Goal: Task Accomplishment & Management: Complete application form

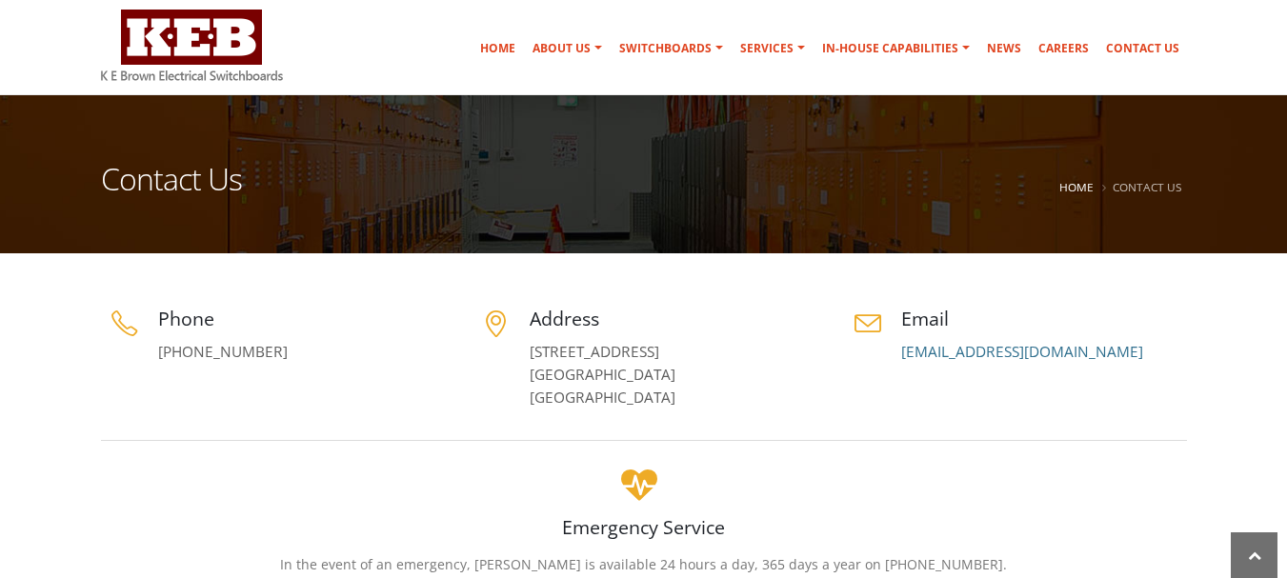
scroll to position [190, 0]
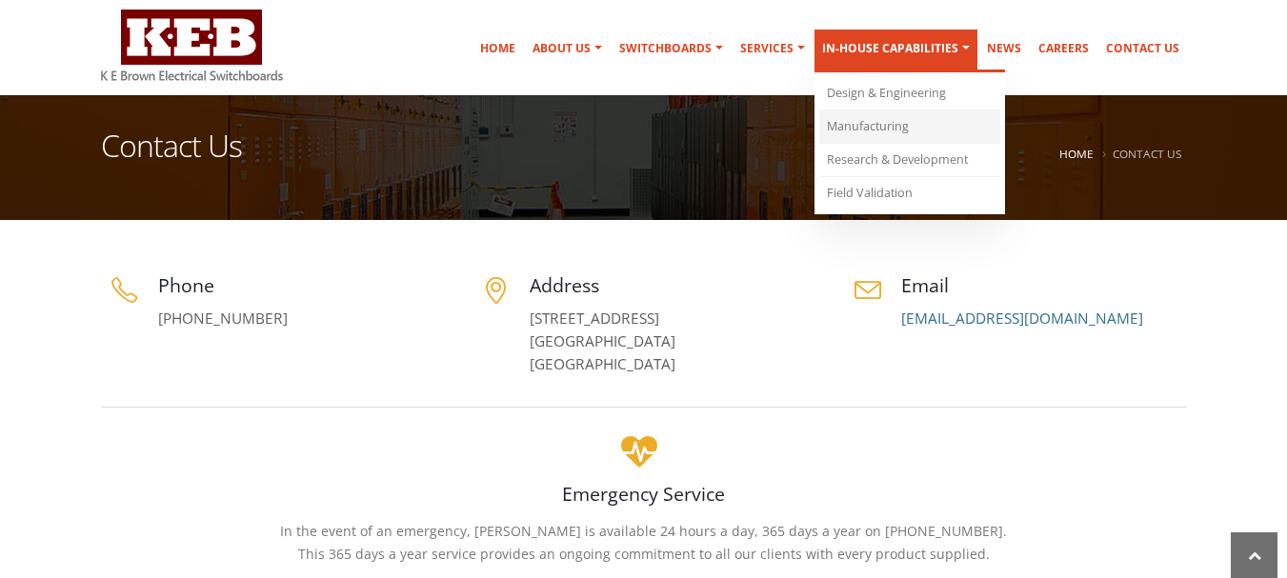
click at [858, 120] on link "Manufacturing" at bounding box center [909, 126] width 181 height 33
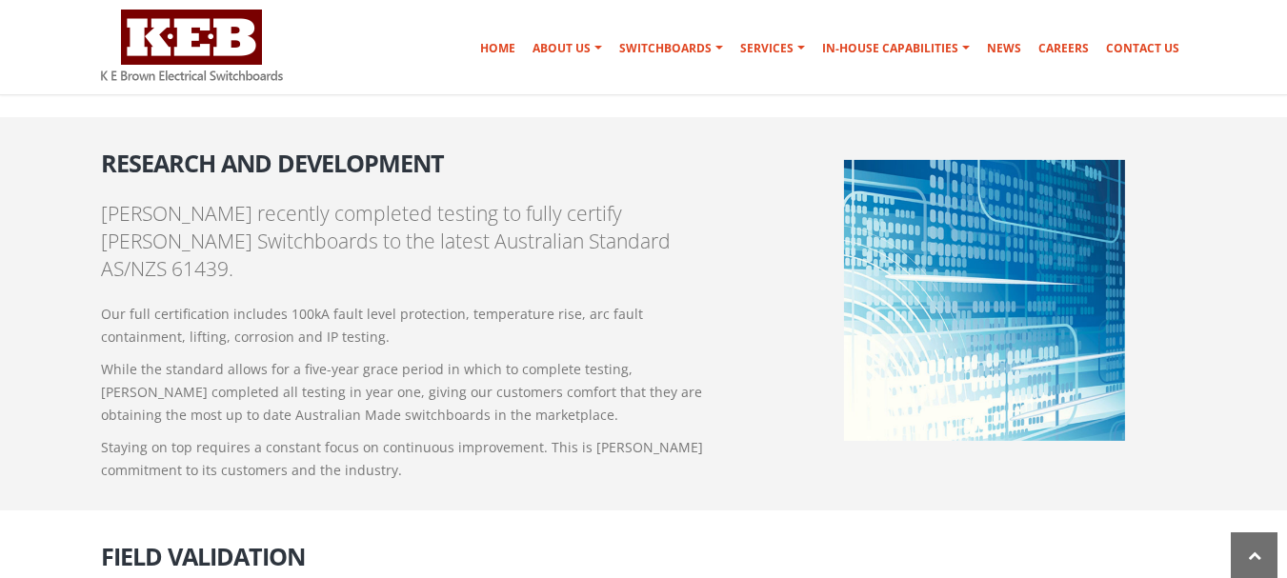
scroll to position [1930, 0]
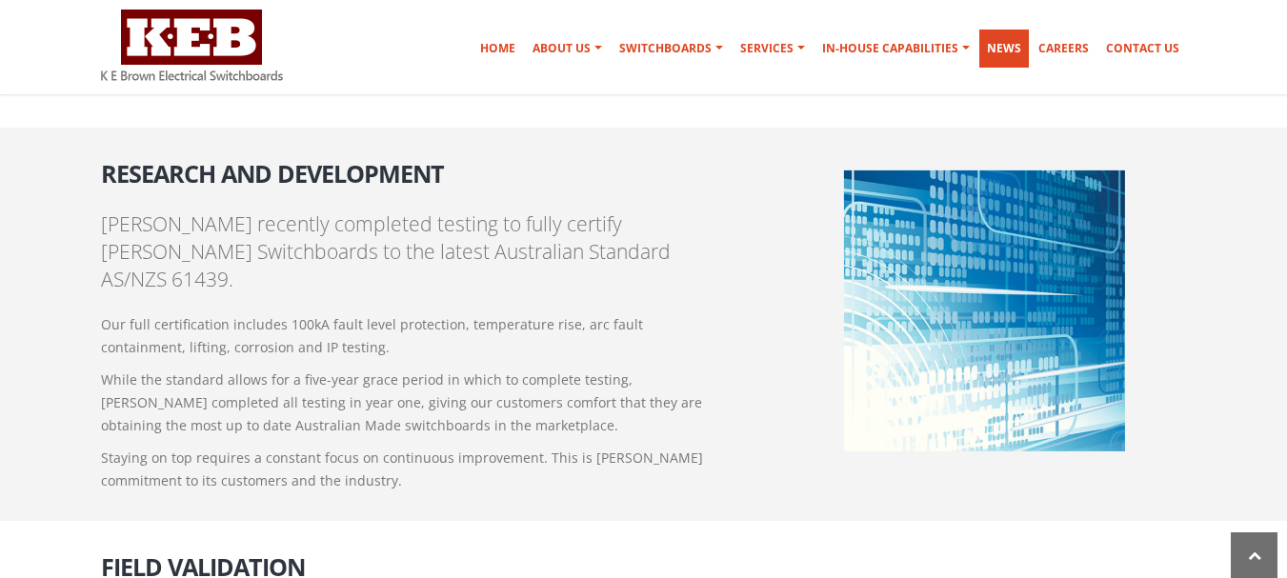
click at [1011, 50] on link "News" at bounding box center [1004, 49] width 50 height 38
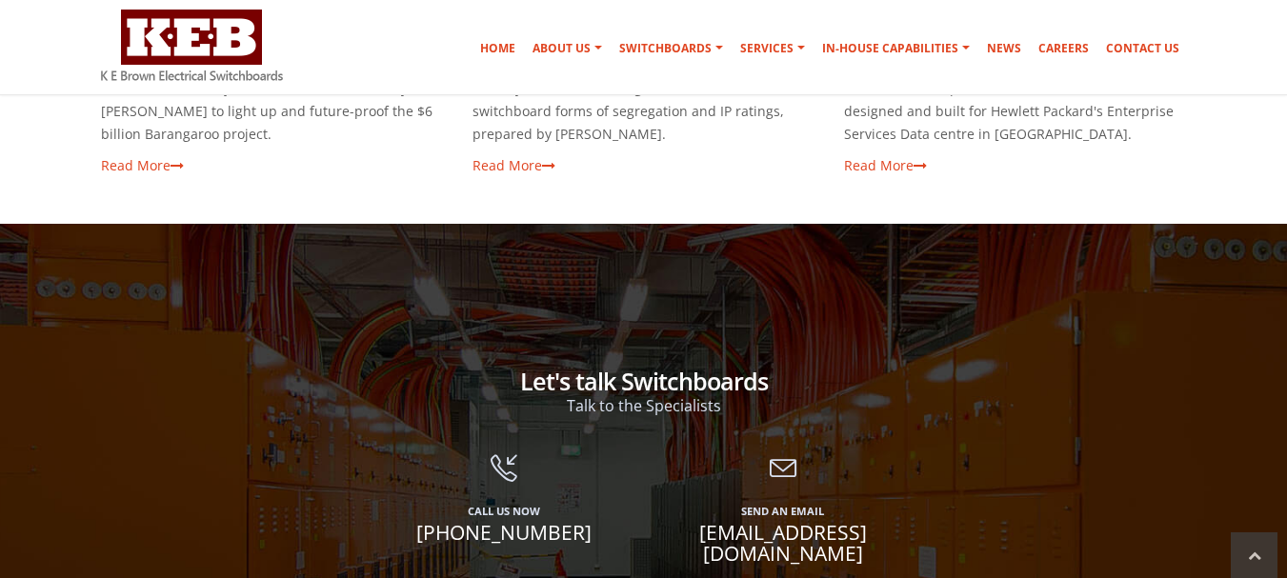
scroll to position [571, 0]
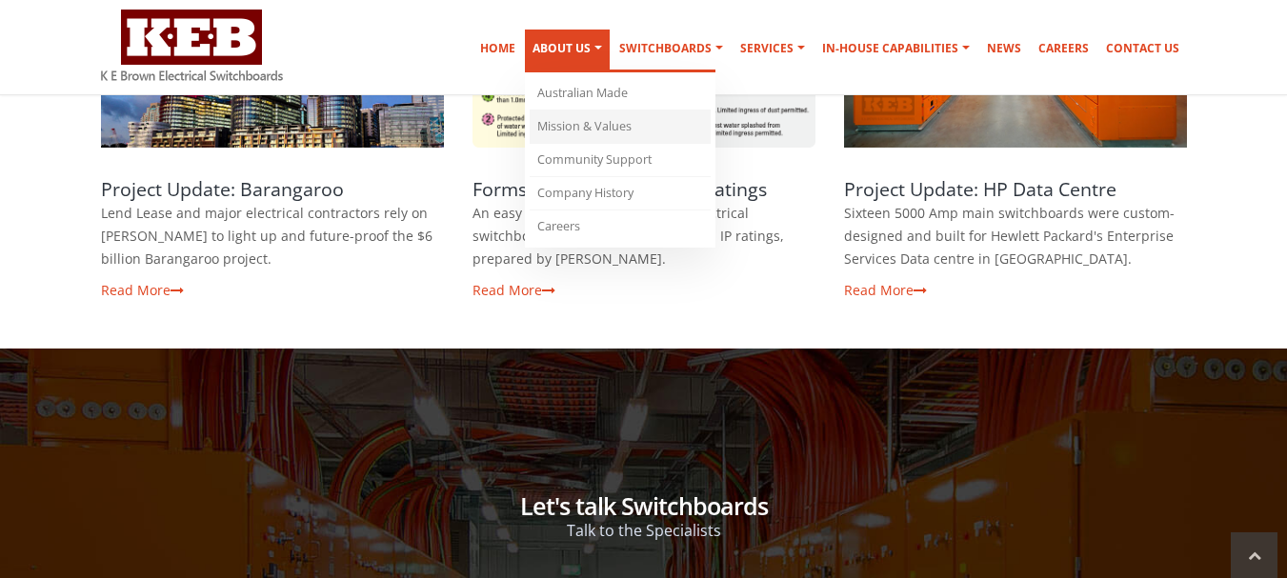
click at [593, 121] on link "Mission & Values" at bounding box center [620, 126] width 181 height 33
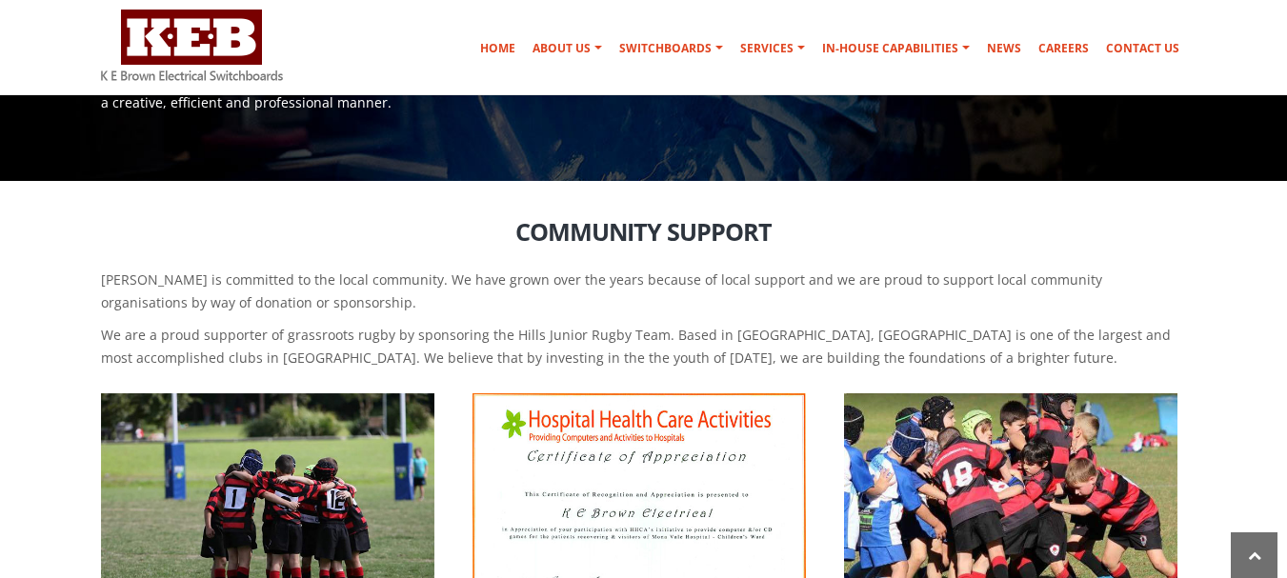
scroll to position [1029, 0]
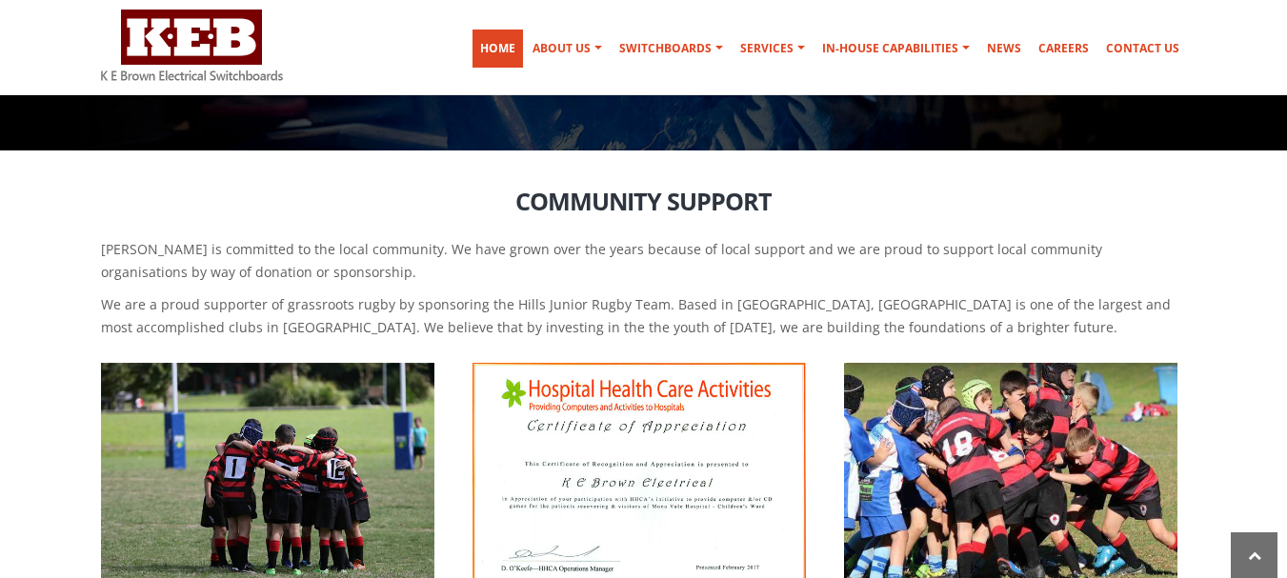
click at [498, 41] on link "Home" at bounding box center [497, 49] width 50 height 38
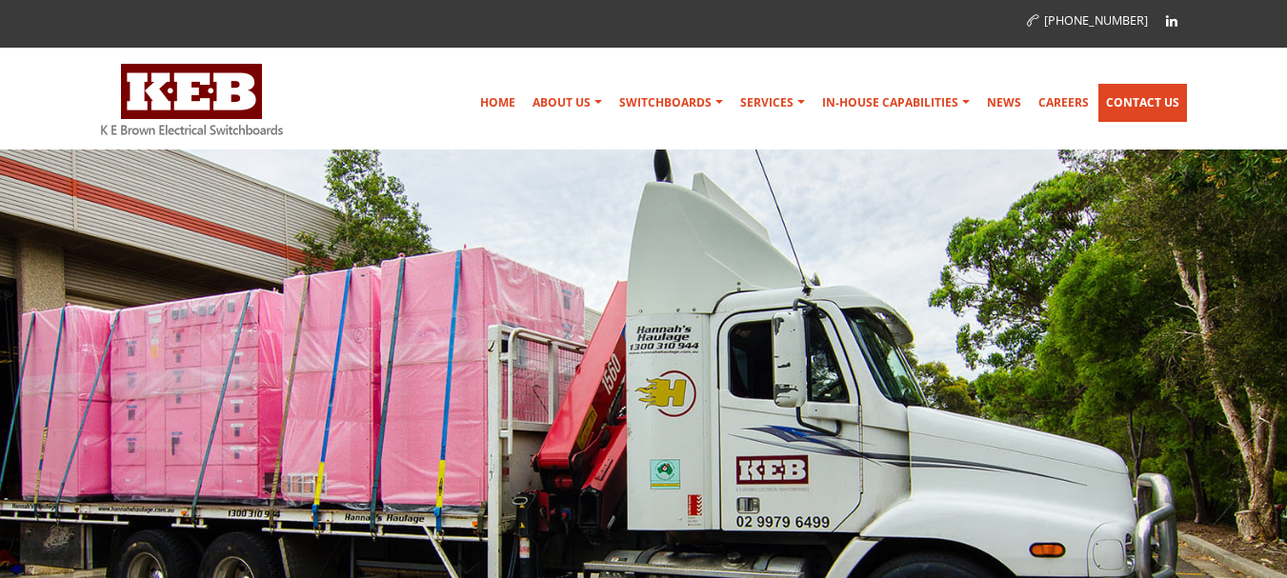
click at [1151, 99] on link "Contact Us" at bounding box center [1142, 103] width 89 height 38
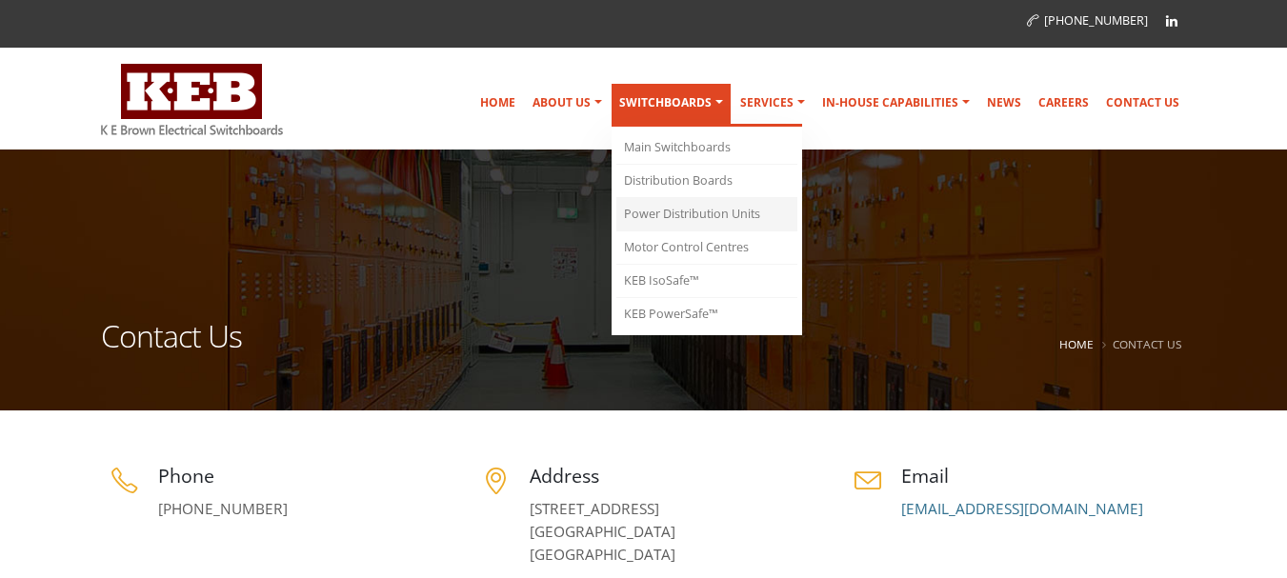
click at [669, 216] on link "Power Distribution Units" at bounding box center [706, 214] width 181 height 33
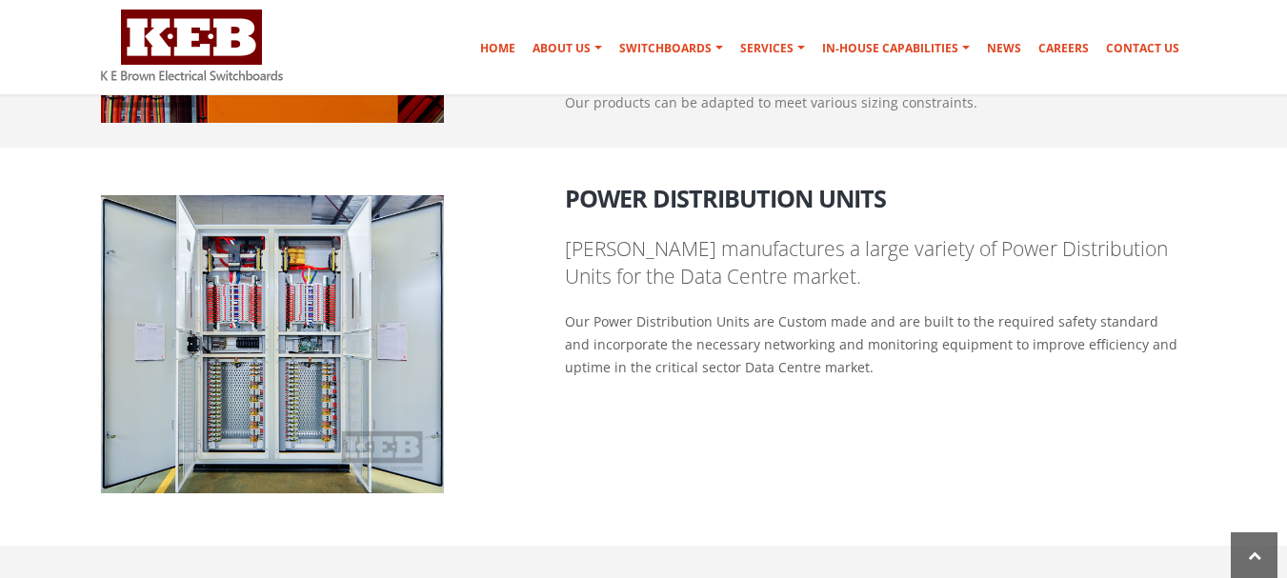
scroll to position [1817, 0]
click at [1066, 39] on link "Careers" at bounding box center [1063, 49] width 66 height 38
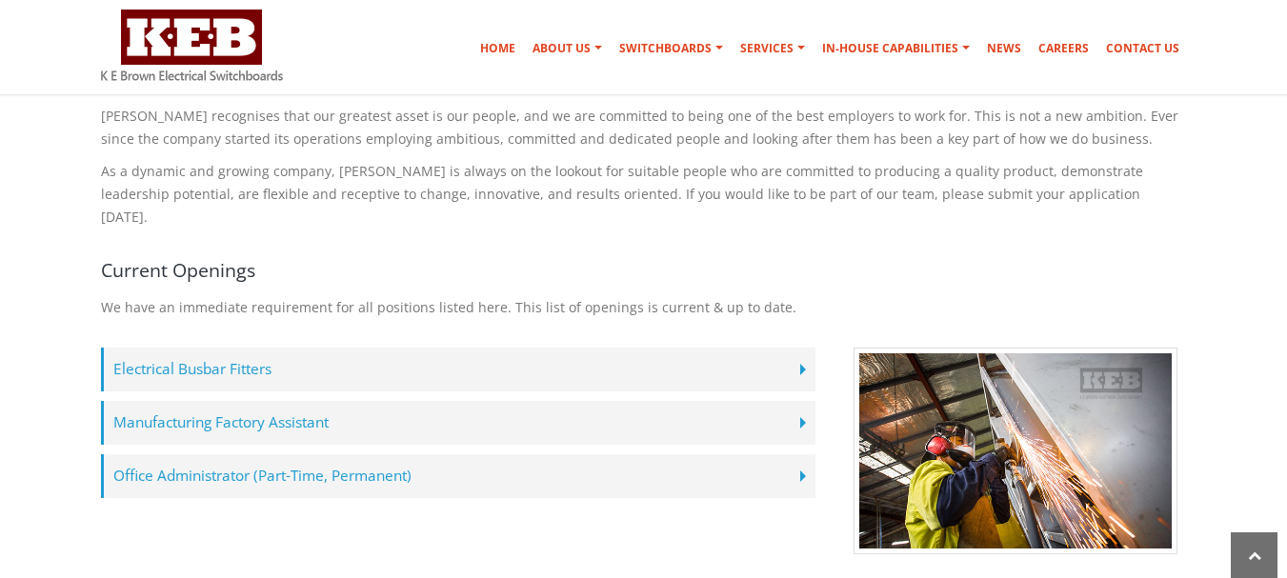
scroll to position [381, 0]
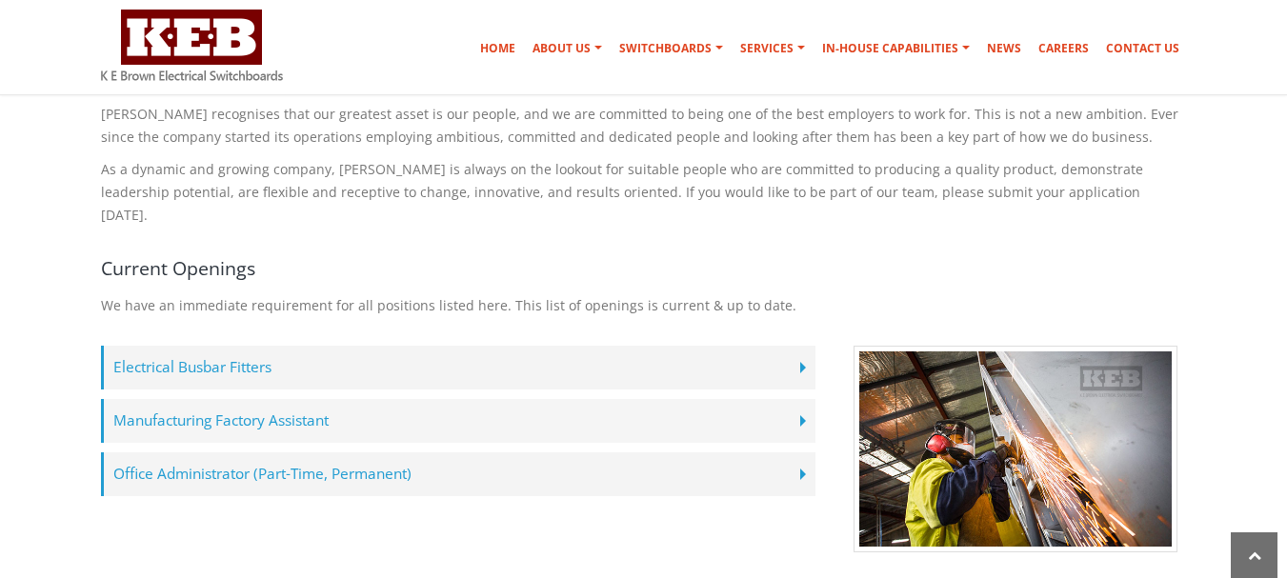
click at [273, 399] on label "Manufacturing Factory Assistant" at bounding box center [458, 421] width 714 height 44
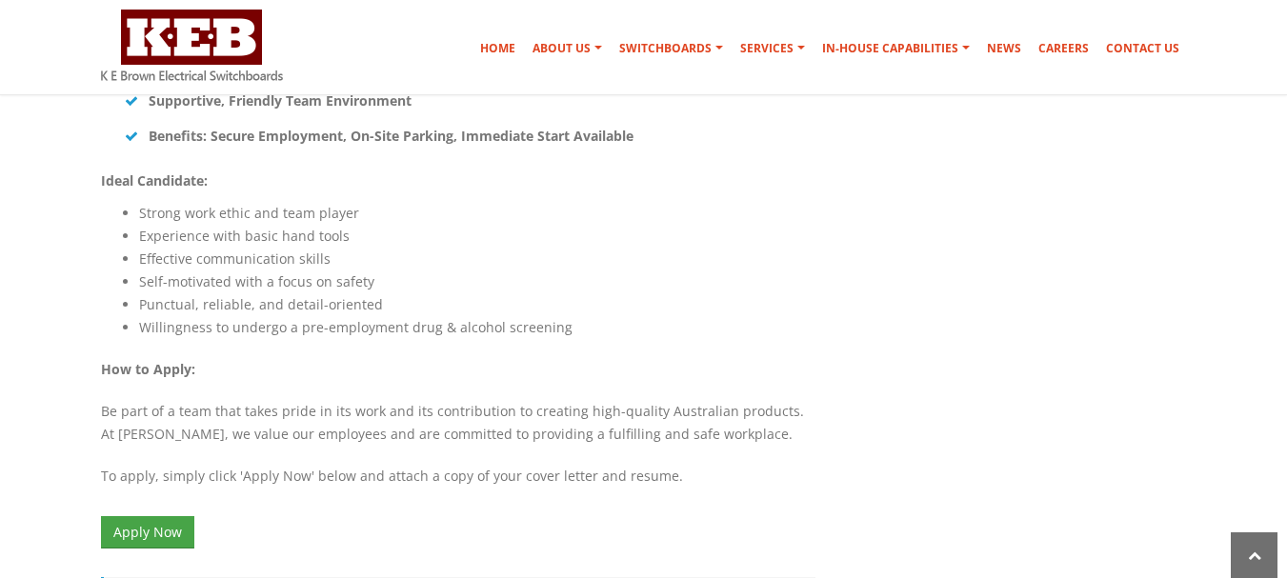
scroll to position [1429, 0]
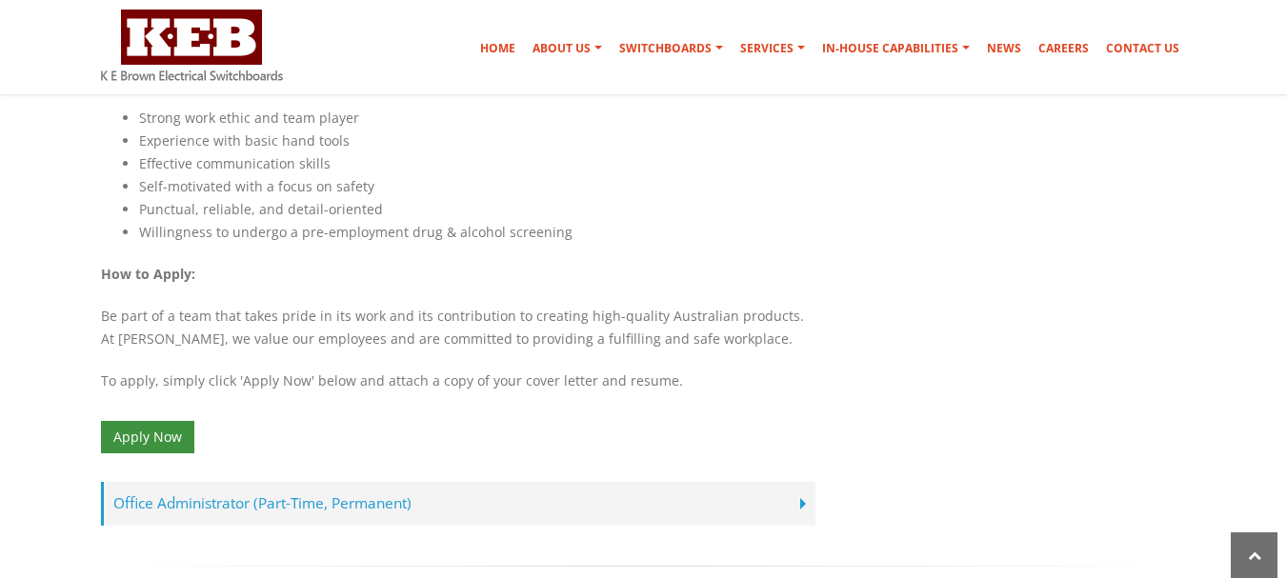
click at [147, 421] on link "Apply Now" at bounding box center [147, 437] width 93 height 32
click at [1160, 50] on link "Contact Us" at bounding box center [1142, 49] width 89 height 38
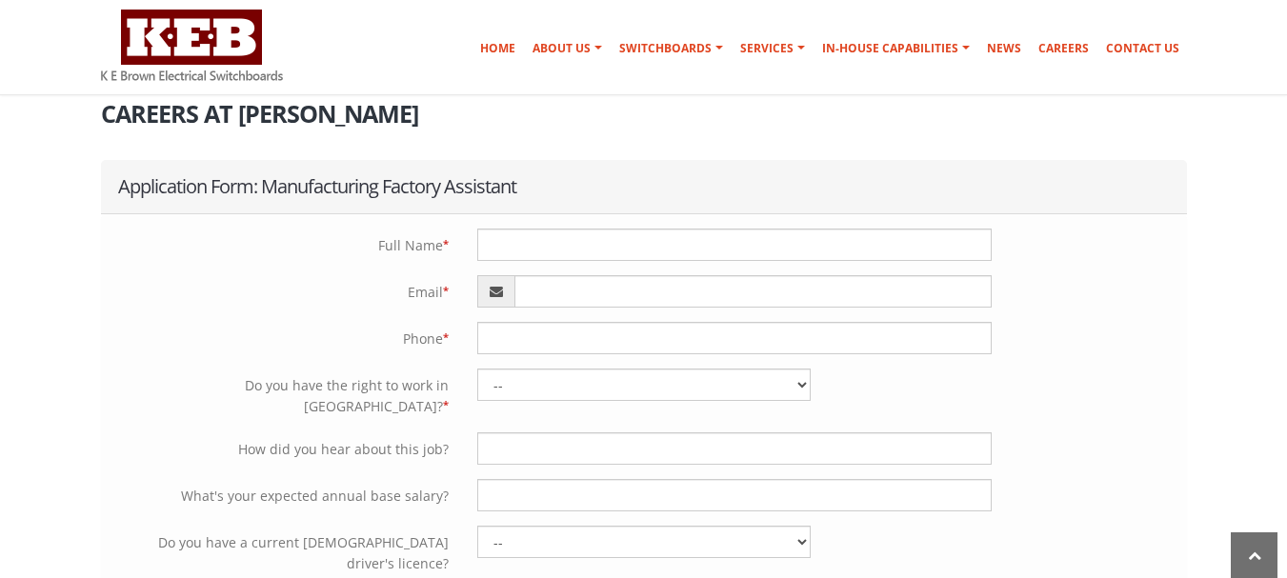
scroll to position [311, 0]
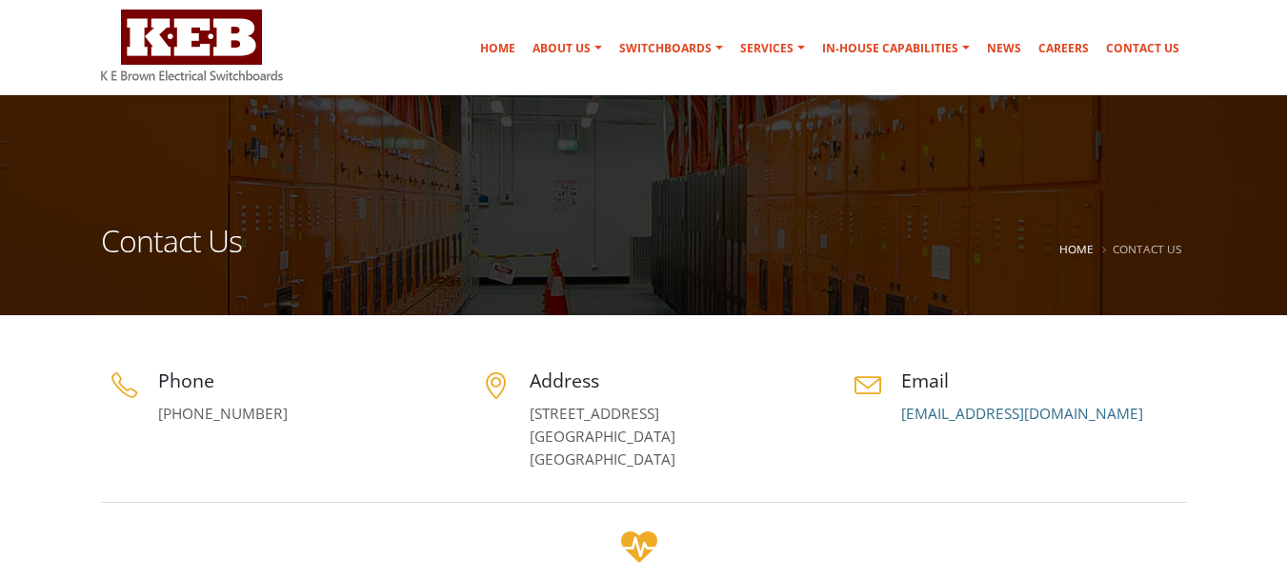
scroll to position [95, 0]
